Goal: Use online tool/utility: Utilize a website feature to perform a specific function

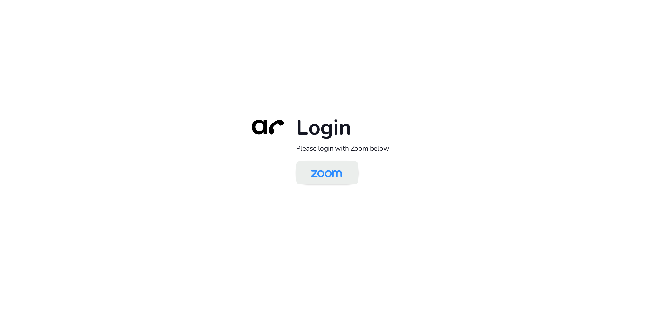
click at [332, 172] on img at bounding box center [326, 173] width 45 height 21
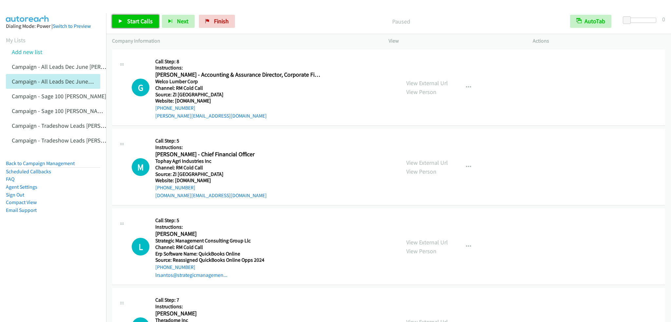
click at [122, 26] on link "Start Calls" at bounding box center [135, 21] width 47 height 13
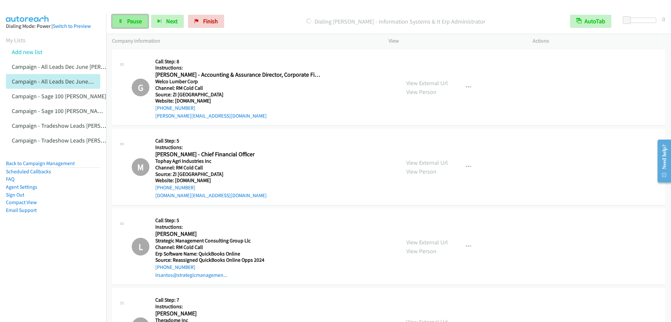
click at [124, 21] on link "Pause" at bounding box center [130, 21] width 36 height 13
click at [121, 21] on icon at bounding box center [120, 21] width 5 height 5
click at [357, 86] on div "G Callback Scheduled Call Step: 8 Instructions: George Jacob - Accounting & Ass…" at bounding box center [263, 87] width 263 height 65
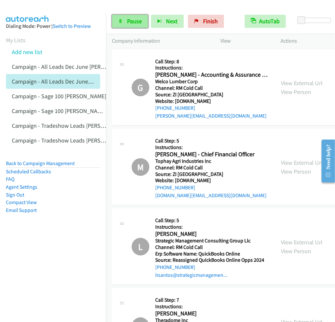
click at [136, 19] on span "Pause" at bounding box center [134, 21] width 15 height 8
